Goal: Task Accomplishment & Management: Manage account settings

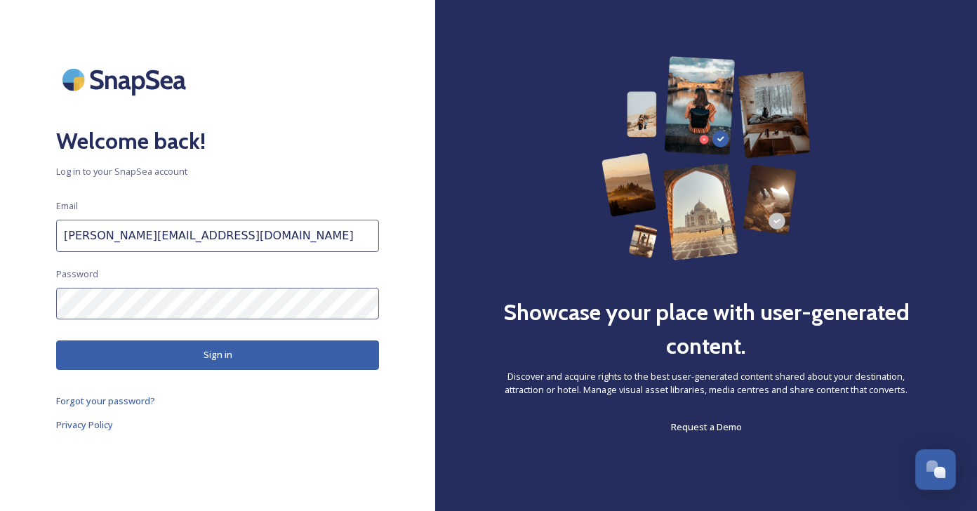
drag, startPoint x: 180, startPoint y: 240, endPoint x: 60, endPoint y: 241, distance: 119.3
click at [60, 241] on input "[PERSON_NAME][EMAIL_ADDRESS][DOMAIN_NAME]" at bounding box center [217, 236] width 323 height 32
click at [203, 234] on input "[PERSON_NAME][EMAIL_ADDRESS][DOMAIN_NAME]" at bounding box center [217, 236] width 323 height 32
click at [220, 356] on button "Sign in" at bounding box center [217, 354] width 323 height 29
click at [204, 241] on input "[PERSON_NAME][EMAIL_ADDRESS][DOMAIN_NAME]" at bounding box center [217, 236] width 323 height 32
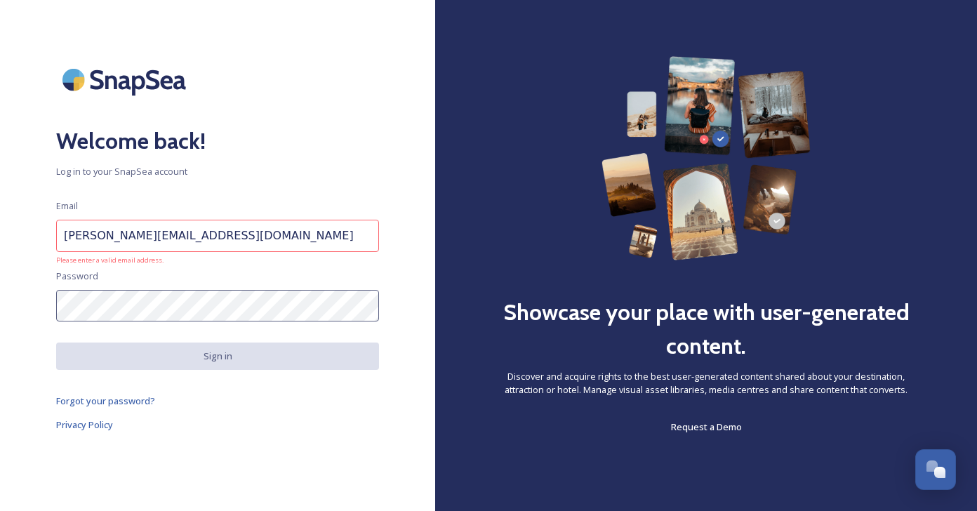
paste input "РЭХ [PERSON_NAME][EMAIL_ADDRESS][DOMAIN_NAME] QwertyJB1177!"
drag, startPoint x: 264, startPoint y: 236, endPoint x: 112, endPoint y: 235, distance: 151.5
click at [112, 235] on input "[PERSON_NAME][EMAIL_ADDRESS][DOMAIN_NAME] РЭХ [PERSON_NAME][EMAIL_ADDRESS][DOMA…" at bounding box center [217, 236] width 323 height 32
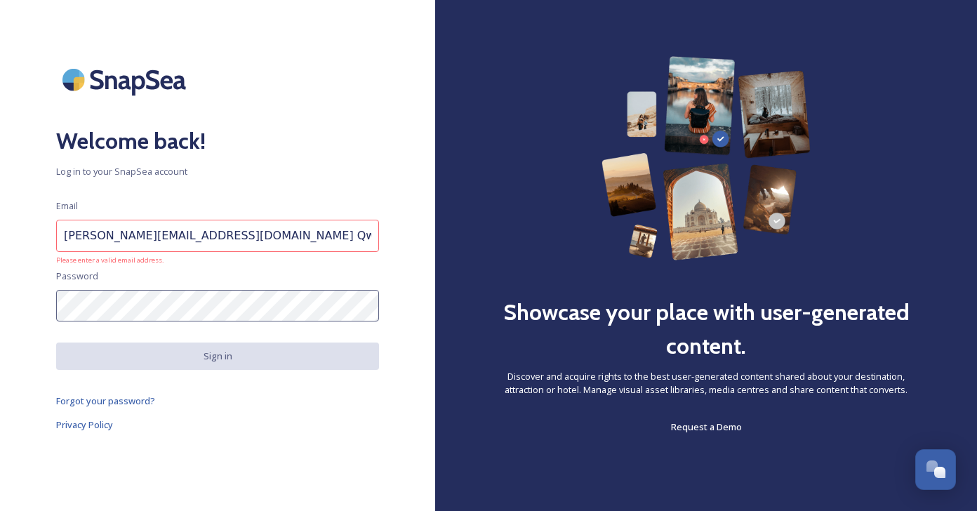
drag, startPoint x: 272, startPoint y: 234, endPoint x: 193, endPoint y: 236, distance: 78.6
click at [193, 236] on input "[PERSON_NAME][EMAIL_ADDRESS][DOMAIN_NAME] QwertyJB1177!" at bounding box center [217, 236] width 323 height 32
click at [201, 238] on input "[PERSON_NAME][EMAIL_ADDRESS][DOMAIN_NAME]" at bounding box center [217, 236] width 323 height 32
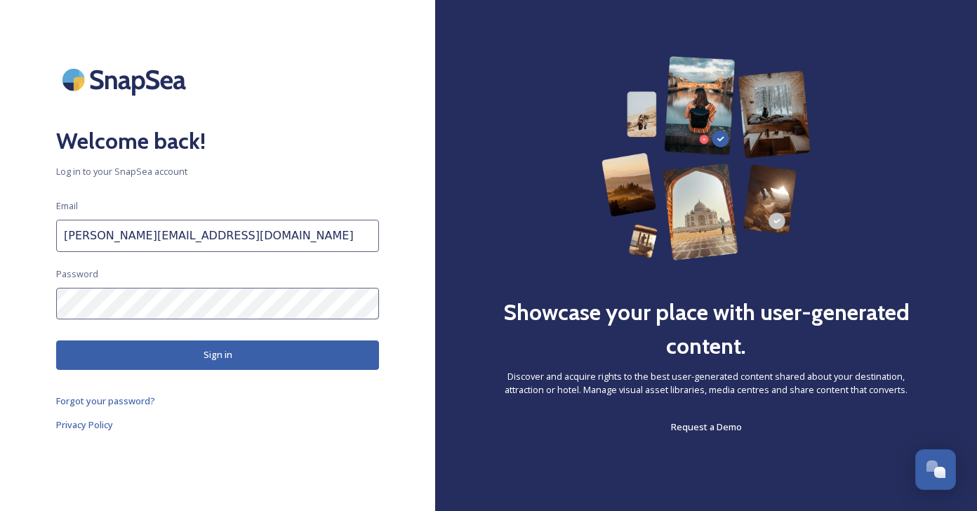
type input "[PERSON_NAME][EMAIL_ADDRESS][DOMAIN_NAME]"
click at [11, 231] on div "Welcome back! Log in to your SnapSea account Email [PERSON_NAME][EMAIL_ADDRESS]…" at bounding box center [217, 255] width 435 height 398
click at [185, 354] on button "Sign in" at bounding box center [217, 354] width 323 height 29
click at [4, 291] on div "Welcome back! Log in to your SnapSea account Email [PERSON_NAME][EMAIL_ADDRESS]…" at bounding box center [217, 255] width 435 height 398
click at [213, 357] on button "Sign in" at bounding box center [217, 354] width 323 height 29
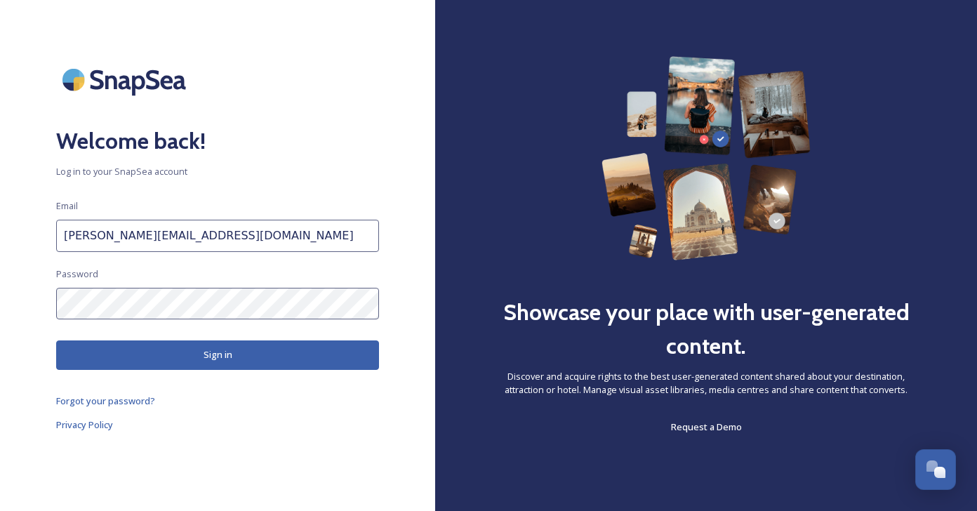
click at [220, 358] on button "Sign in" at bounding box center [217, 354] width 323 height 29
click at [222, 351] on button "Sign in" at bounding box center [217, 354] width 323 height 29
click at [222, 358] on button "Sign in" at bounding box center [217, 354] width 323 height 29
